Goal: Transaction & Acquisition: Purchase product/service

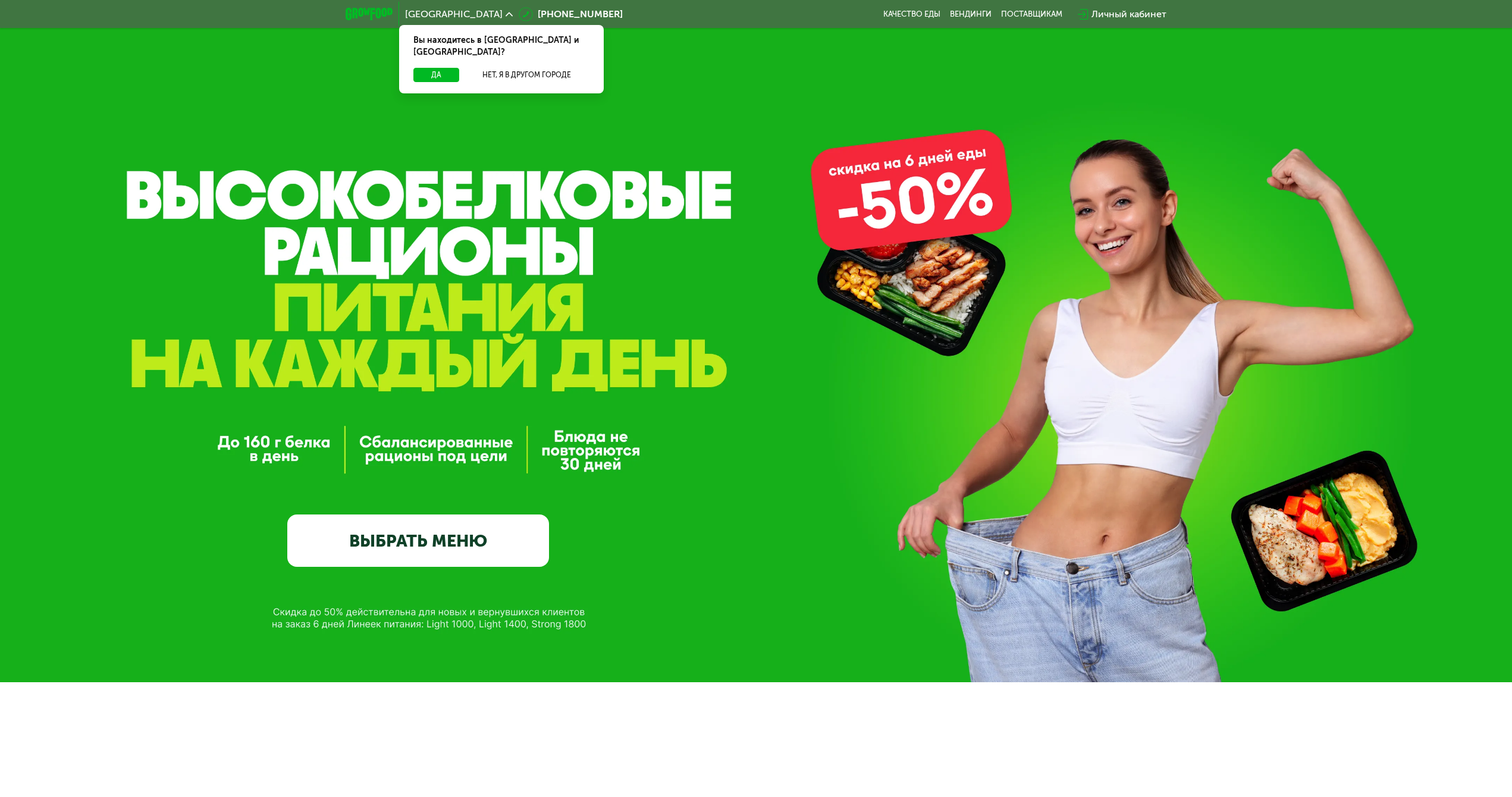
click at [413, 558] on link "ВЫБРАТЬ МЕНЮ" at bounding box center [418, 540] width 261 height 52
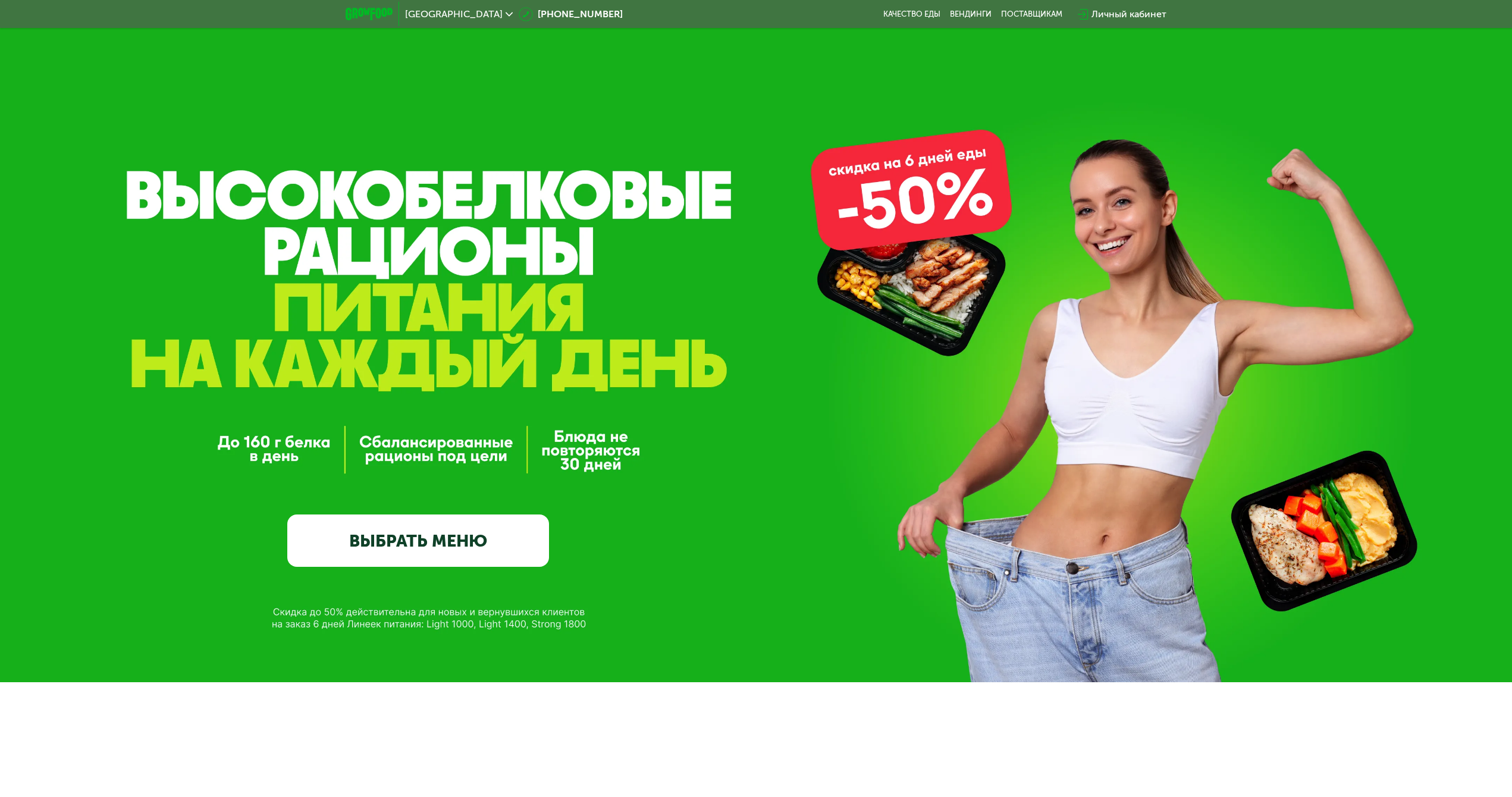
click at [420, 536] on link "ВЫБРАТЬ МЕНЮ" at bounding box center [418, 540] width 261 height 52
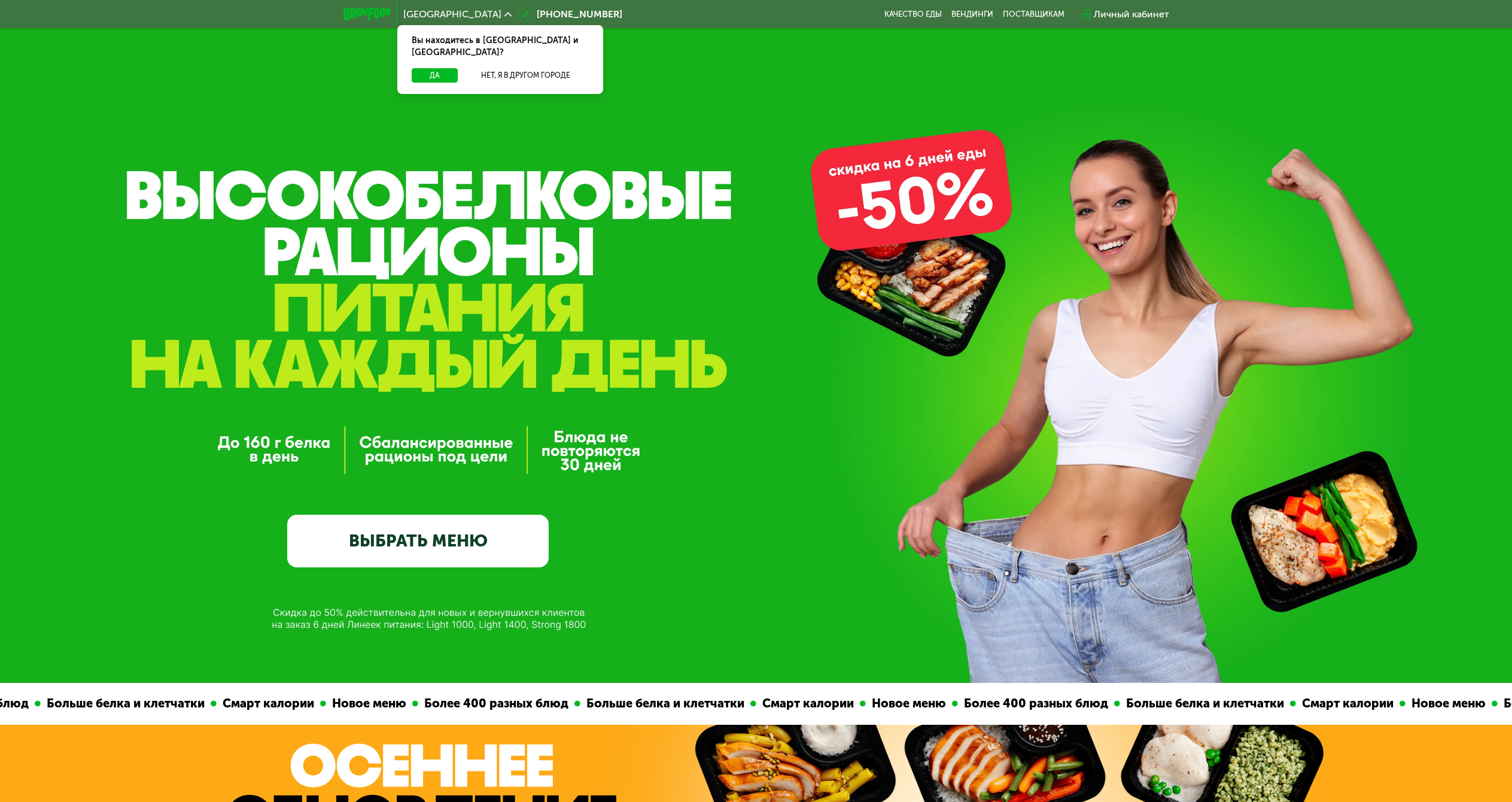
click at [367, 534] on link "ВЫБРАТЬ МЕНЮ" at bounding box center [418, 541] width 262 height 53
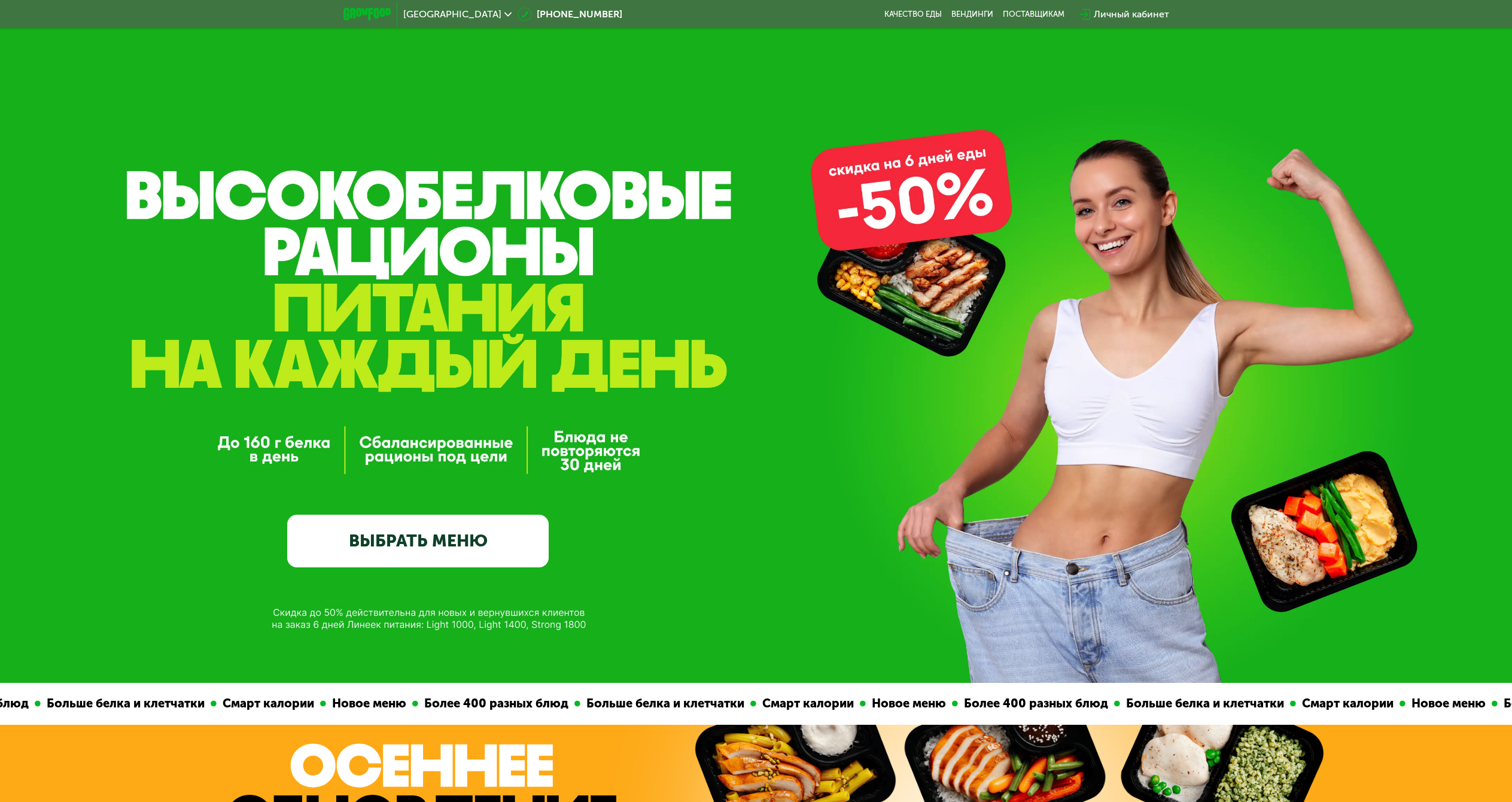
click at [465, 541] on link "ВЫБРАТЬ МЕНЮ" at bounding box center [418, 541] width 262 height 53
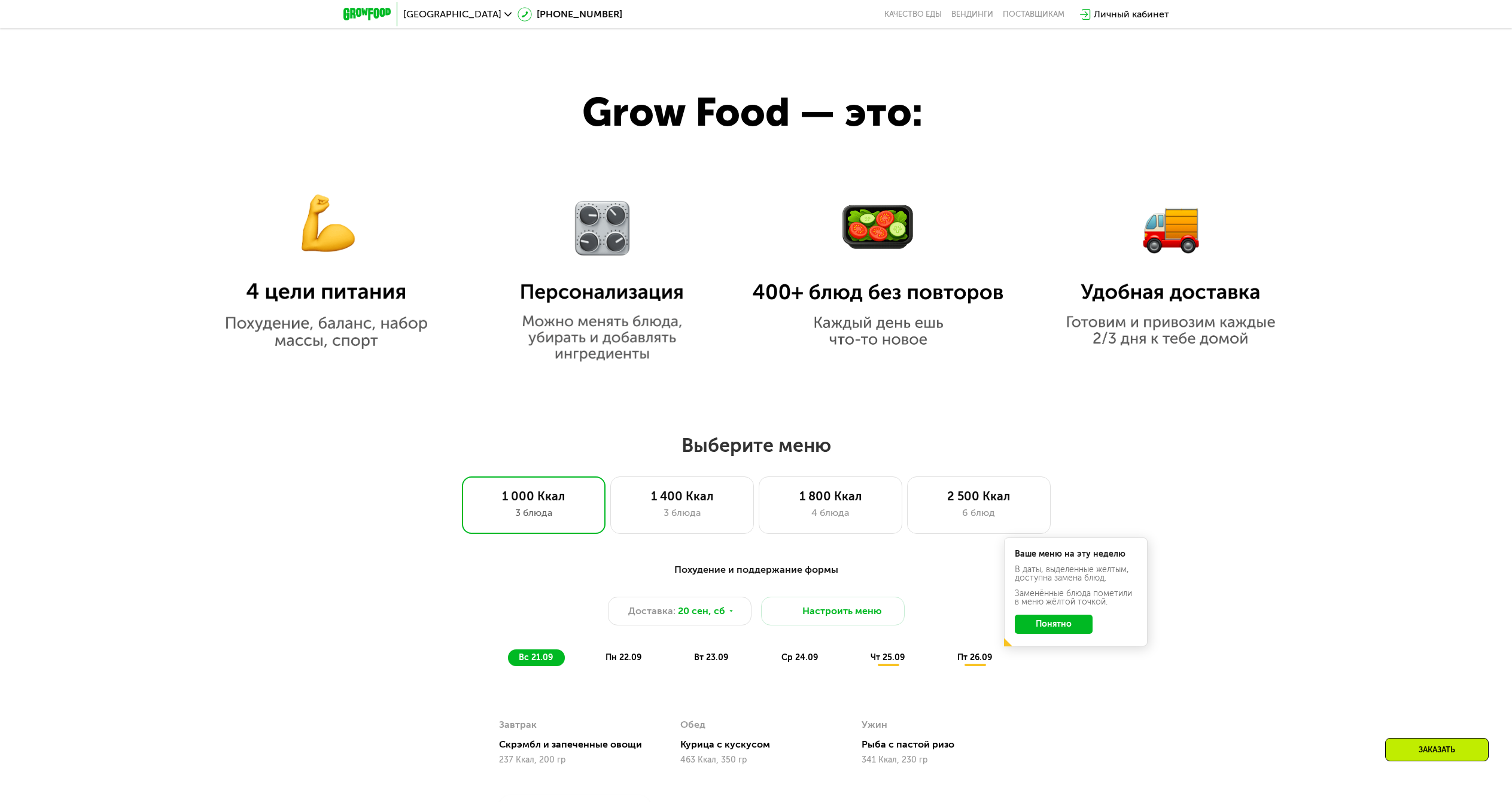
scroll to position [877, 0]
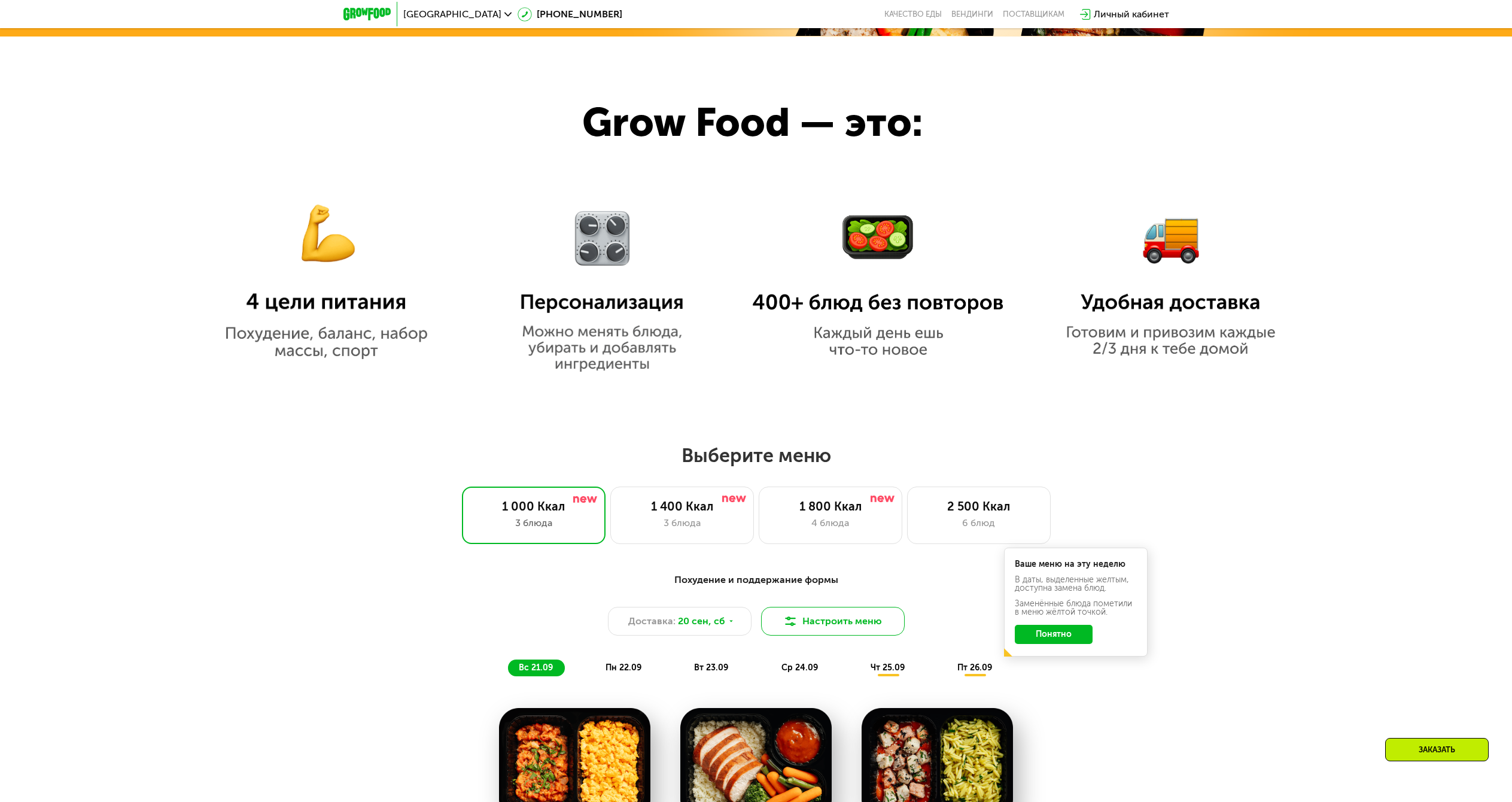
click at [771, 625] on button "Настроить меню" at bounding box center [832, 621] width 144 height 29
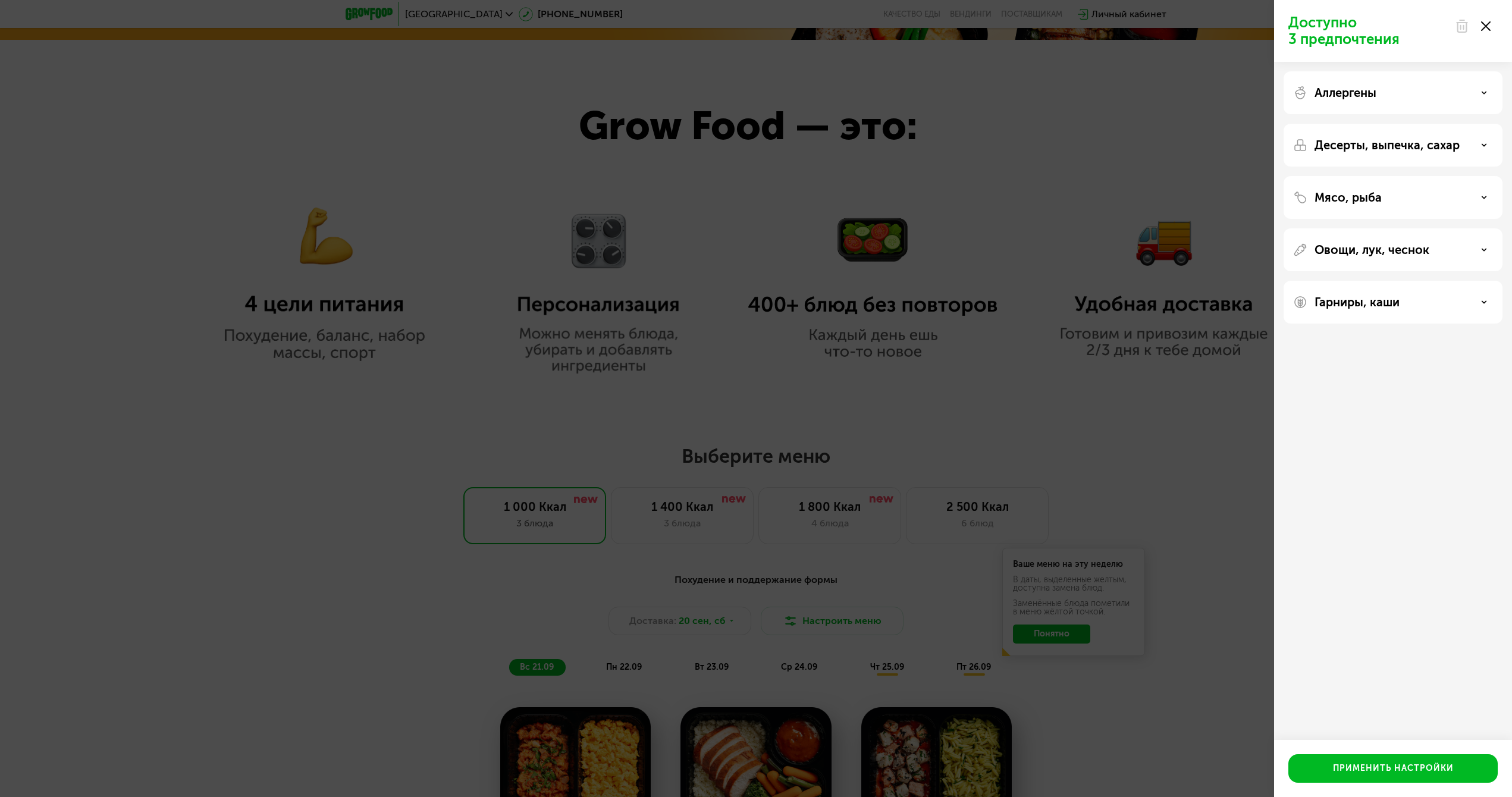
click at [1498, 29] on div "Доступно 3 предпочтения" at bounding box center [1393, 31] width 238 height 62
click at [1485, 19] on div at bounding box center [1473, 25] width 50 height 23
click at [1487, 20] on div at bounding box center [1473, 25] width 50 height 23
click at [1491, 21] on div at bounding box center [1473, 25] width 50 height 23
click at [1486, 29] on icon at bounding box center [1486, 26] width 9 height 9
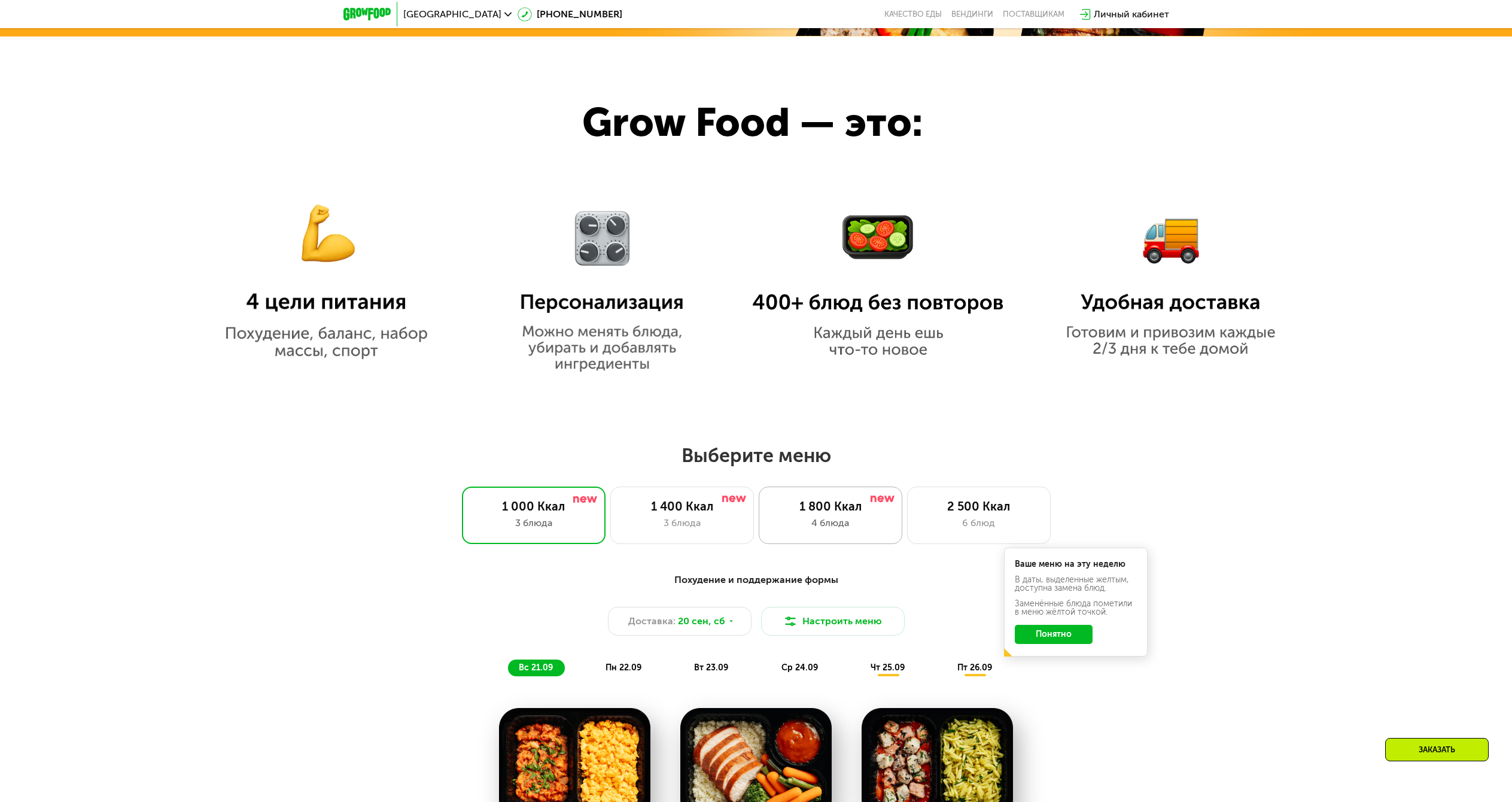
click at [789, 526] on div "4 блюда" at bounding box center [831, 522] width 118 height 14
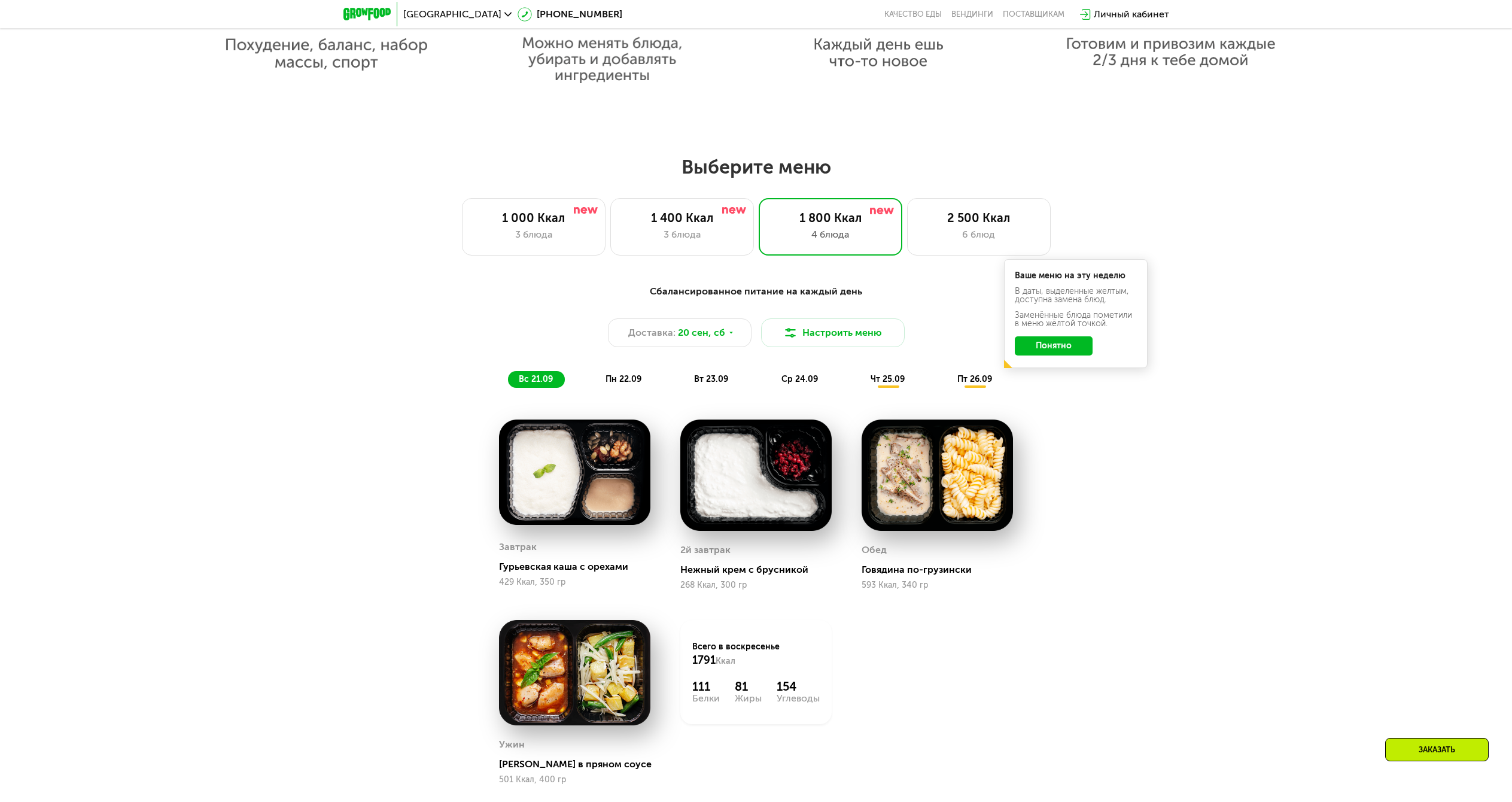
scroll to position [1176, 0]
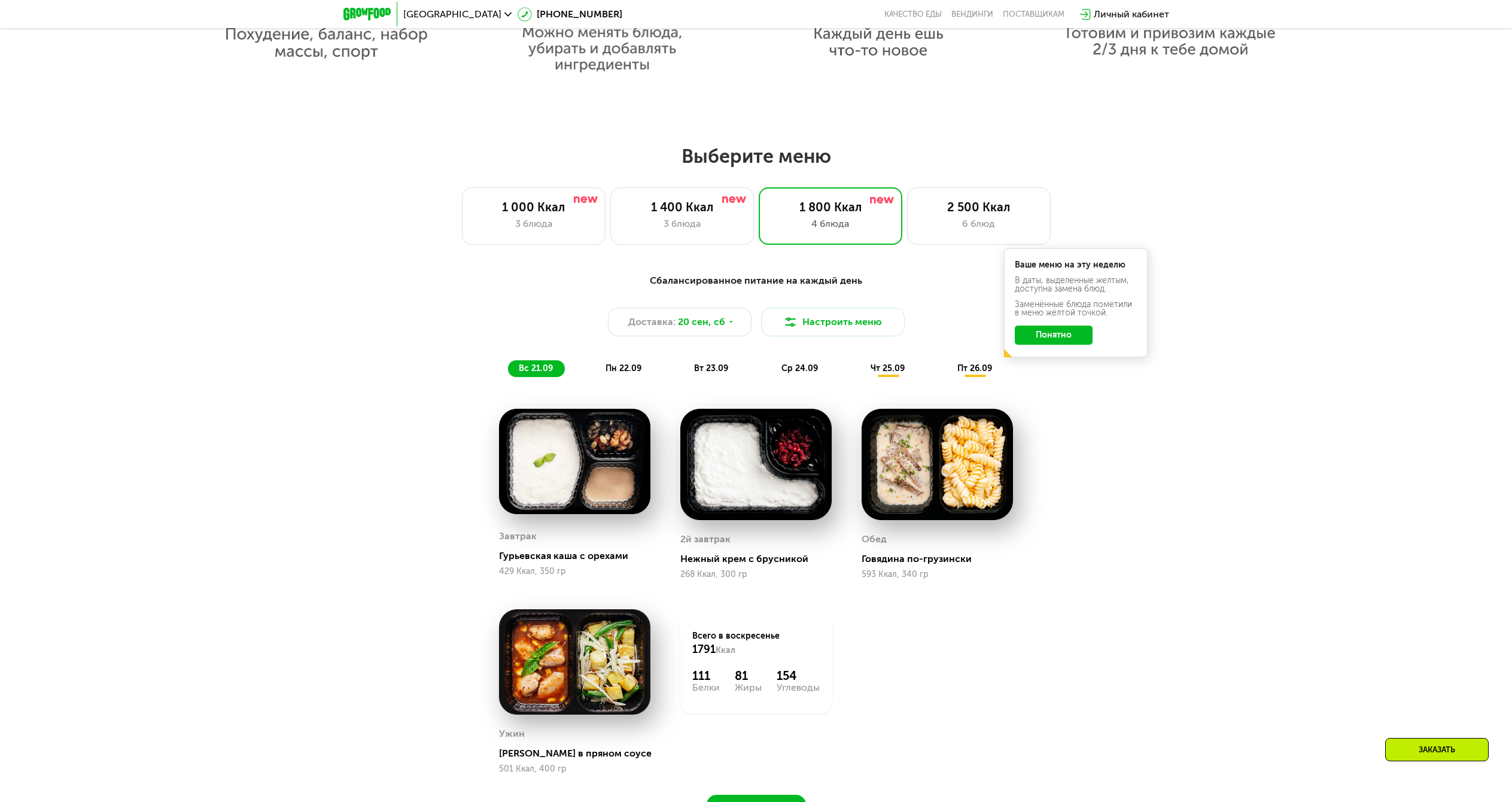
click at [1050, 337] on button "Понятно" at bounding box center [1053, 335] width 78 height 19
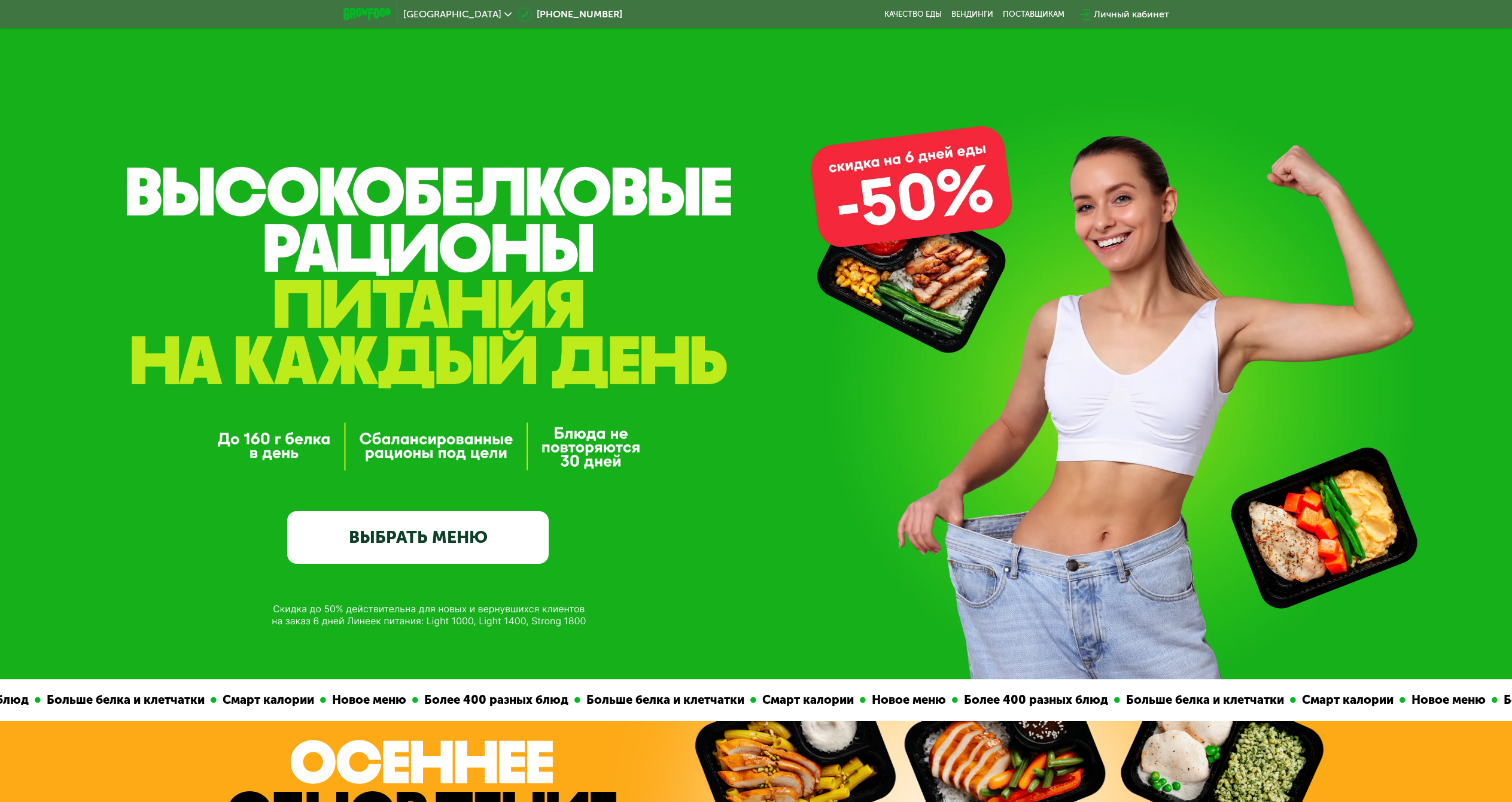
scroll to position [0, 0]
